Goal: Use online tool/utility: Utilize a website feature to perform a specific function

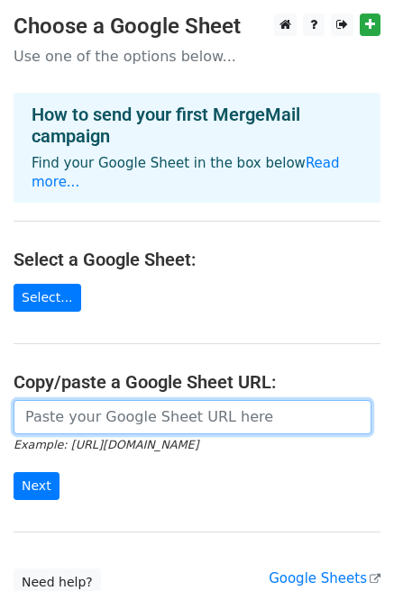
click at [103, 408] on input "url" at bounding box center [193, 417] width 358 height 34
paste input "[URL][DOMAIN_NAME]"
type input "[URL][DOMAIN_NAME]"
click at [14, 472] on input "Next" at bounding box center [37, 486] width 46 height 28
